Goal: Use online tool/utility: Utilize a website feature to perform a specific function

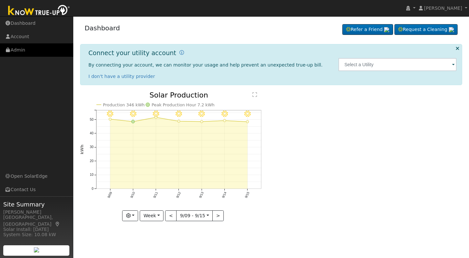
click at [25, 51] on link "Admin" at bounding box center [36, 49] width 73 height 13
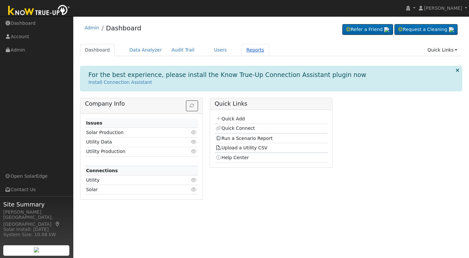
click at [245, 49] on link "Reports" at bounding box center [255, 50] width 27 height 12
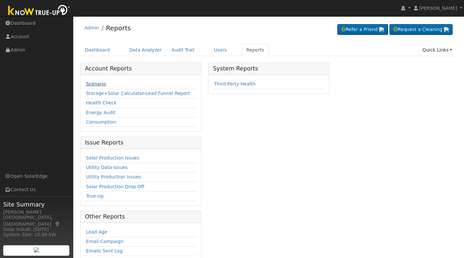
click at [92, 82] on link "Scenario" at bounding box center [96, 83] width 20 height 5
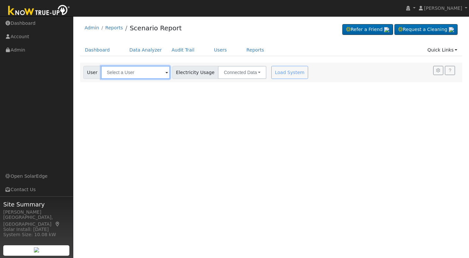
click at [110, 71] on input "text" at bounding box center [135, 72] width 69 height 13
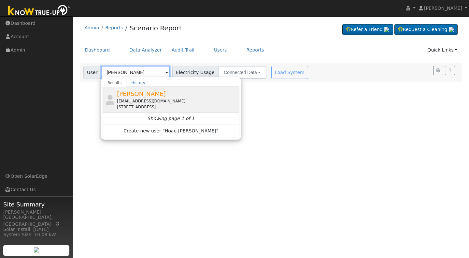
type input "[PERSON_NAME]"
click at [137, 98] on div "hoauthao00@gmail.com" at bounding box center [177, 101] width 121 height 6
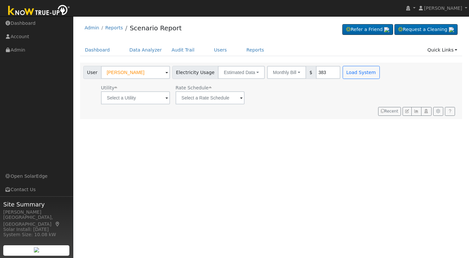
click at [165, 99] on span at bounding box center [166, 97] width 3 height 7
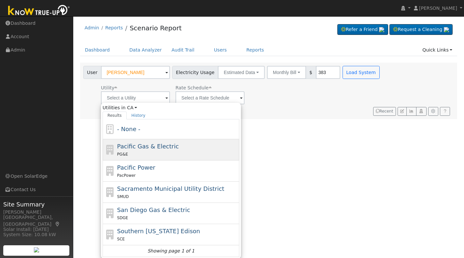
click at [161, 144] on span "Pacific Gas & Electric" at bounding box center [148, 146] width 62 height 7
type input "Pacific Gas & Electric"
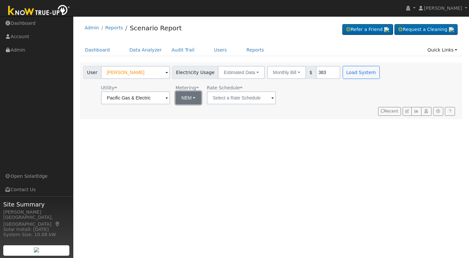
click at [196, 97] on button "NEM" at bounding box center [188, 97] width 26 height 13
click at [197, 119] on link "NBT" at bounding box center [197, 121] width 45 height 9
type input "E-ELEC"
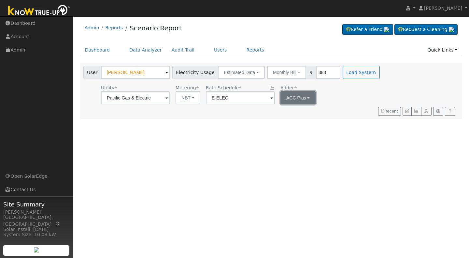
click at [307, 97] on button "ACC Plus" at bounding box center [297, 97] width 35 height 13
click at [302, 132] on link "SB-535" at bounding box center [300, 130] width 45 height 9
click at [318, 70] on input "383" at bounding box center [328, 72] width 24 height 13
click at [350, 72] on button "Load System" at bounding box center [360, 72] width 37 height 13
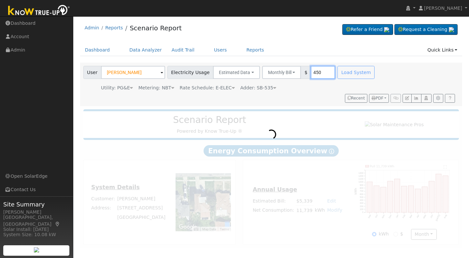
click at [314, 73] on input "450" at bounding box center [323, 72] width 24 height 13
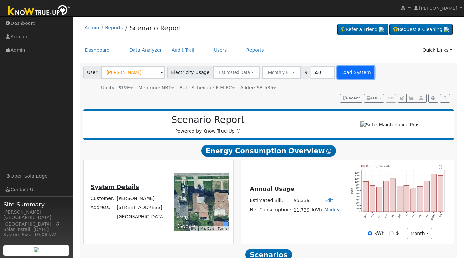
click at [344, 71] on button "Load System" at bounding box center [355, 72] width 37 height 13
click at [314, 73] on input "550" at bounding box center [323, 72] width 24 height 13
click at [339, 73] on button "Load System" at bounding box center [355, 72] width 37 height 13
click at [312, 69] on input "525" at bounding box center [323, 72] width 24 height 13
type input "505"
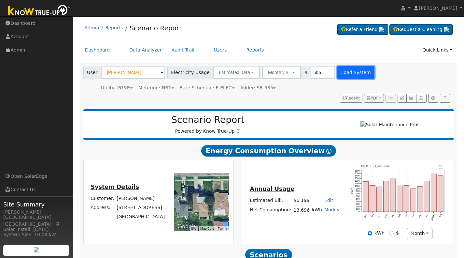
click at [339, 71] on button "Load System" at bounding box center [355, 72] width 37 height 13
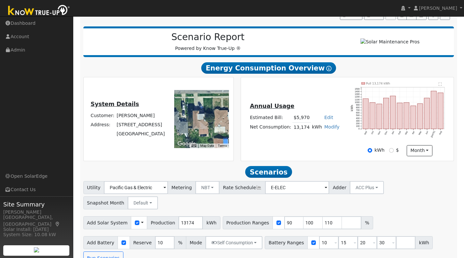
scroll to position [84, 0]
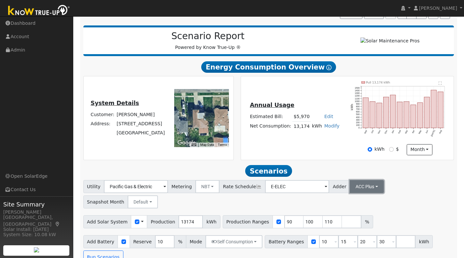
click at [362, 191] on button "ACC Plus" at bounding box center [367, 186] width 34 height 13
click at [343, 224] on link "SB-535" at bounding box center [358, 219] width 45 height 9
click at [342, 228] on input "number" at bounding box center [352, 221] width 20 height 13
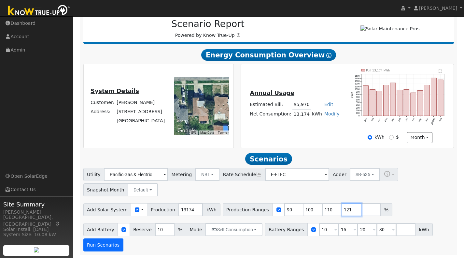
type input "121"
click at [104, 243] on button "Run Scenarios" at bounding box center [103, 244] width 40 height 13
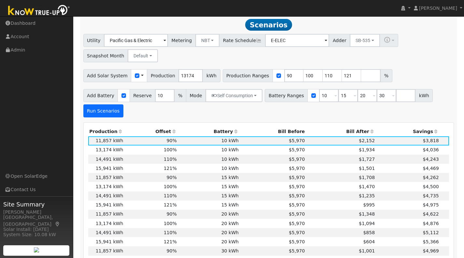
scroll to position [231, 0]
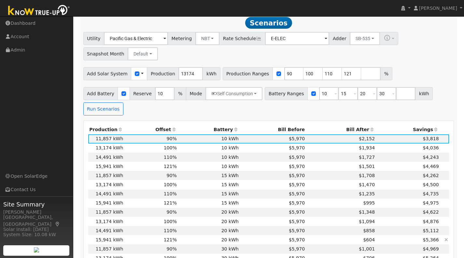
click at [154, 243] on td "121%" at bounding box center [151, 239] width 54 height 9
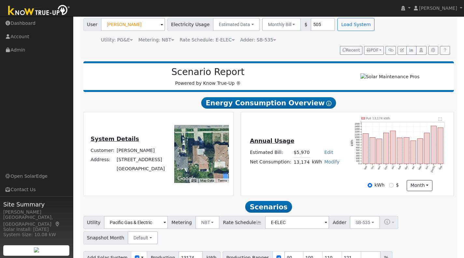
scroll to position [0, 0]
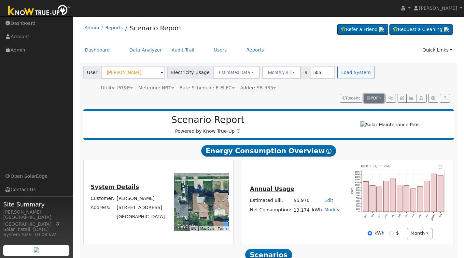
click at [375, 97] on span "PDF" at bounding box center [373, 98] width 12 height 5
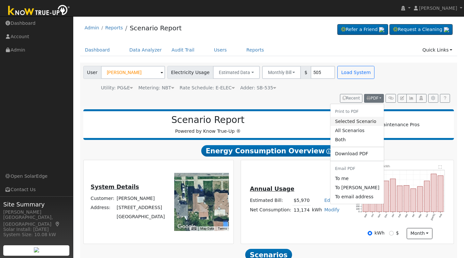
click at [349, 122] on link "Selected Scenario" at bounding box center [356, 121] width 53 height 9
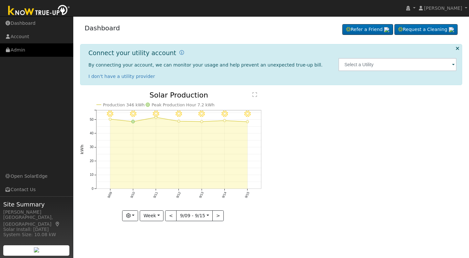
click at [24, 49] on link "Admin" at bounding box center [36, 49] width 73 height 13
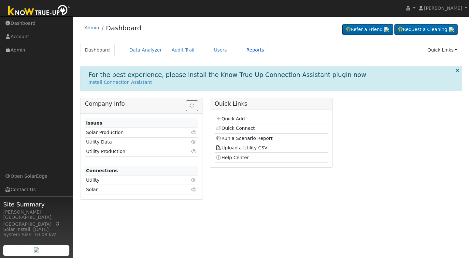
click at [246, 49] on link "Reports" at bounding box center [255, 50] width 27 height 12
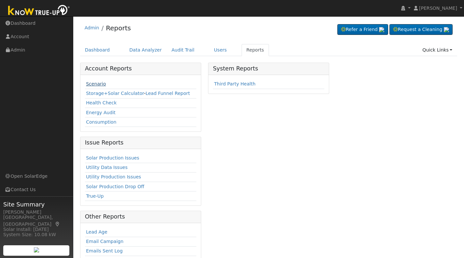
click at [94, 85] on link "Scenario" at bounding box center [96, 83] width 20 height 5
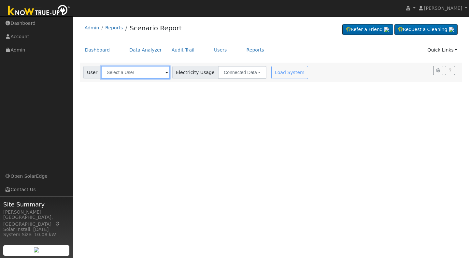
click at [113, 73] on input "text" at bounding box center [135, 72] width 69 height 13
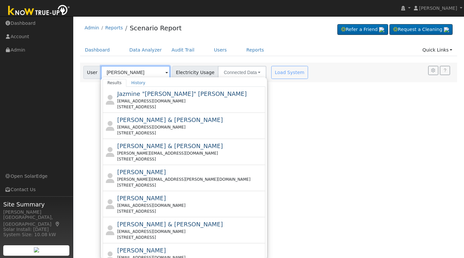
click at [138, 72] on input "Ron Lemos" at bounding box center [135, 72] width 69 height 13
type input "Ron Lemos"
click at [266, 109] on div "User Profile First name Last name Email Email Notifications No Emails No Emails…" at bounding box center [268, 136] width 391 height 241
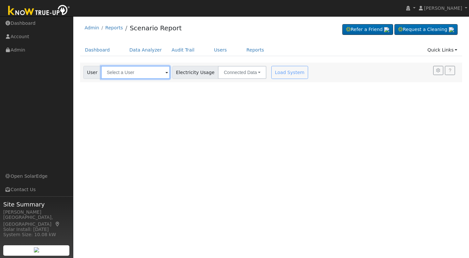
click at [115, 74] on input "text" at bounding box center [135, 72] width 69 height 13
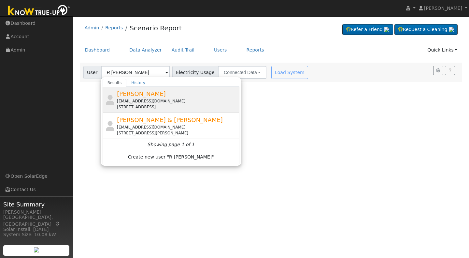
click at [124, 97] on span "Ron Lemos" at bounding box center [141, 93] width 49 height 7
type input "Ron Lemos"
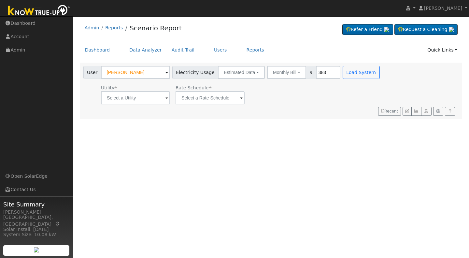
click at [165, 97] on span at bounding box center [166, 97] width 3 height 7
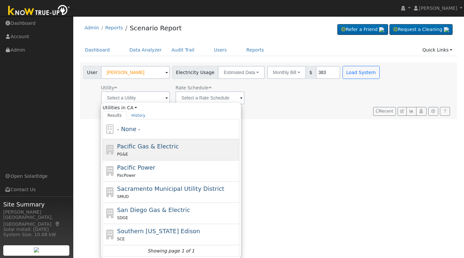
click at [133, 148] on span "Pacific Gas & Electric" at bounding box center [148, 146] width 62 height 7
type input "Pacific Gas & Electric"
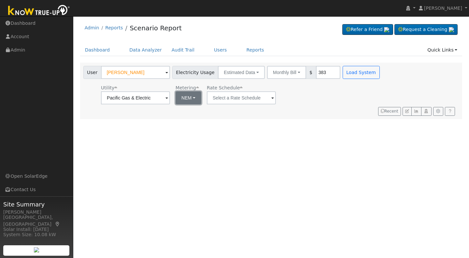
click at [192, 97] on button "NEM" at bounding box center [188, 97] width 26 height 13
click at [185, 122] on link "NBT" at bounding box center [197, 121] width 45 height 9
type input "E-ELEC"
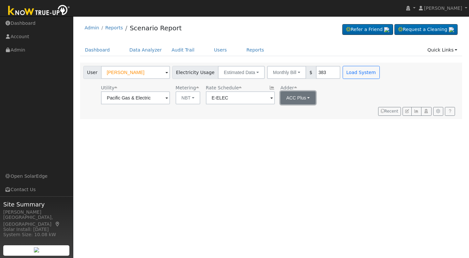
click at [306, 97] on button "ACC Plus" at bounding box center [297, 97] width 35 height 13
click at [287, 133] on link "SB-535" at bounding box center [300, 130] width 45 height 9
click at [318, 74] on input "383" at bounding box center [328, 72] width 24 height 13
click at [342, 74] on button "Load System" at bounding box center [360, 72] width 37 height 13
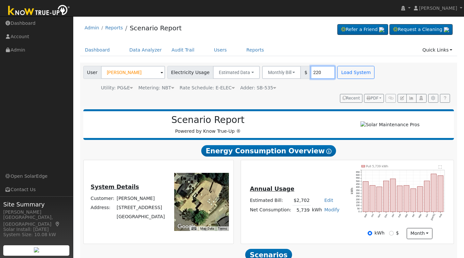
click at [314, 70] on input "220" at bounding box center [323, 72] width 24 height 13
click at [340, 75] on button "Load System" at bounding box center [355, 72] width 37 height 13
click at [314, 70] on input "199" at bounding box center [323, 72] width 24 height 13
click at [337, 73] on button "Load System" at bounding box center [355, 72] width 37 height 13
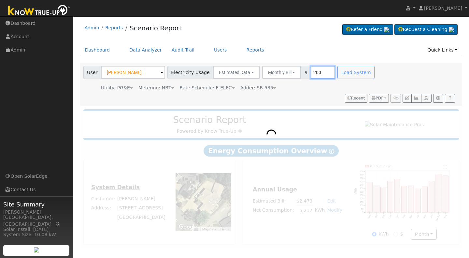
click at [313, 72] on input "200" at bounding box center [323, 72] width 24 height 13
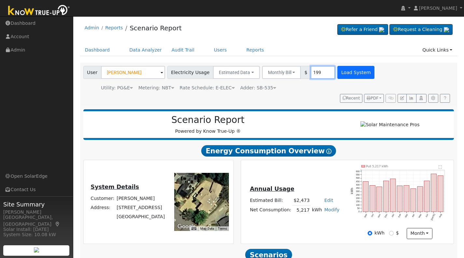
type input "199"
click at [341, 74] on button "Load System" at bounding box center [355, 72] width 37 height 13
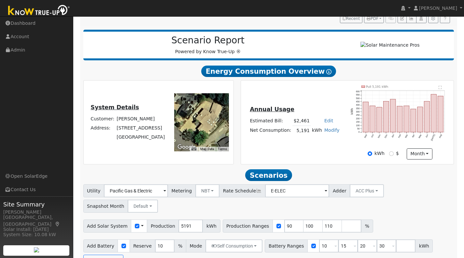
scroll to position [84, 0]
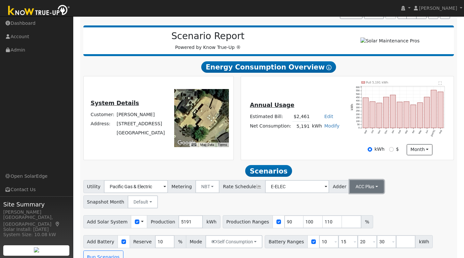
click at [363, 190] on button "ACC Plus" at bounding box center [367, 186] width 34 height 13
click at [342, 221] on link "SB-535" at bounding box center [358, 219] width 45 height 9
click at [342, 224] on input "number" at bounding box center [352, 221] width 20 height 13
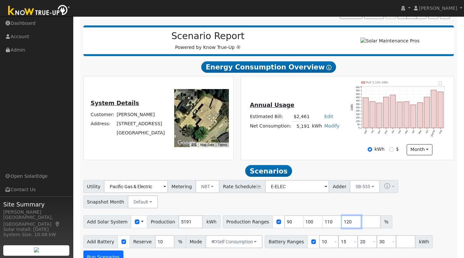
type input "120"
click at [99, 255] on button "Run Scenarios" at bounding box center [103, 256] width 40 height 13
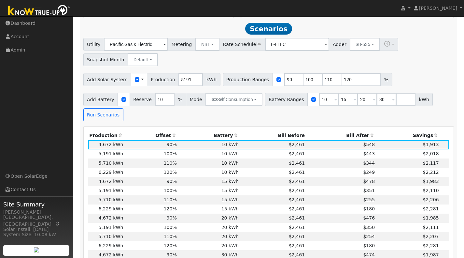
scroll to position [231, 0]
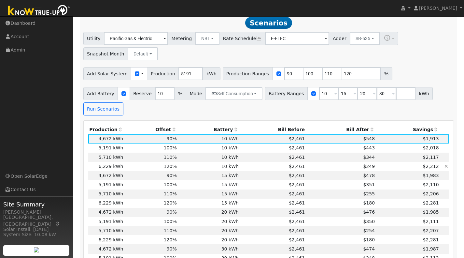
click at [158, 169] on td "120%" at bounding box center [151, 165] width 54 height 9
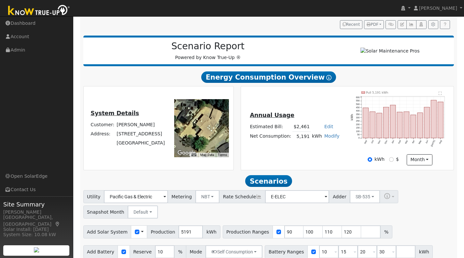
scroll to position [71, 0]
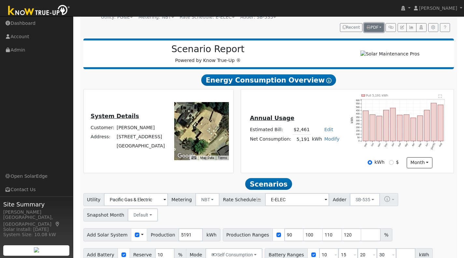
click at [373, 25] on span "PDF" at bounding box center [373, 27] width 12 height 5
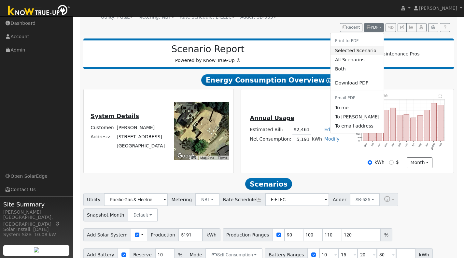
click at [350, 48] on link "Selected Scenario" at bounding box center [356, 50] width 53 height 9
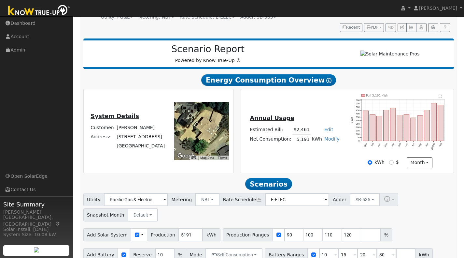
click at [249, 105] on div "Annual Usage Estimated Bill: $2,461 Edit Estimated Bill $ Annual Net Consumptio…" at bounding box center [347, 131] width 211 height 74
